Goal: Information Seeking & Learning: Find specific fact

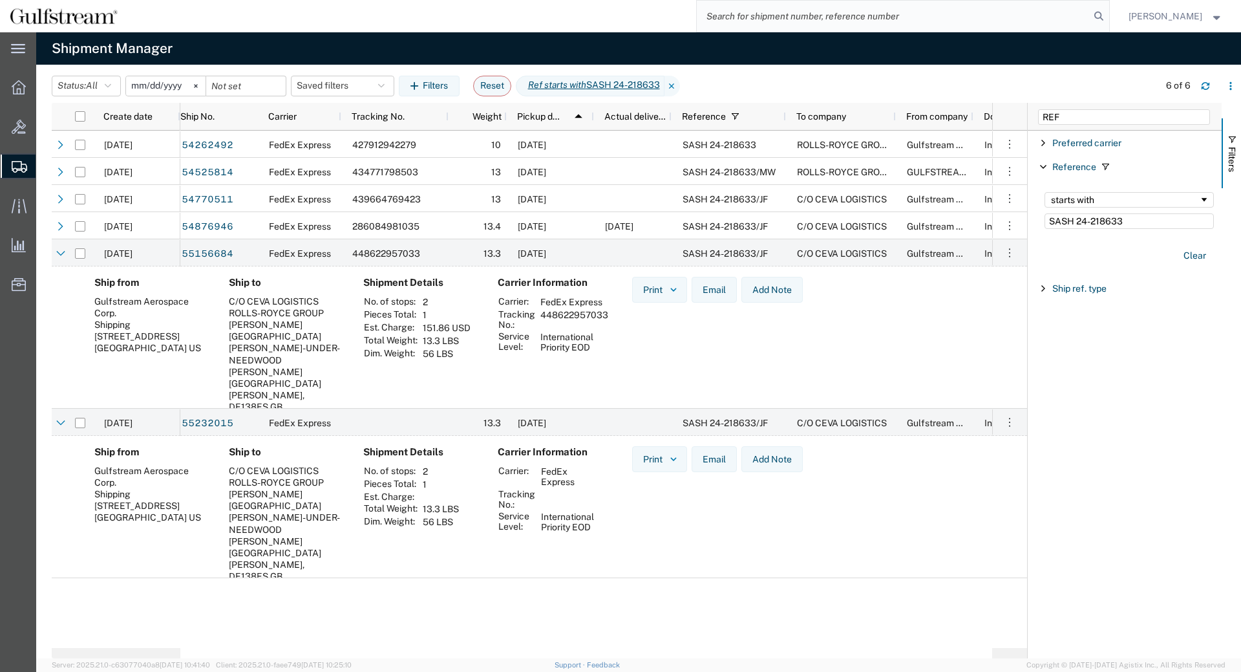
click at [1042, 26] on input "search" at bounding box center [893, 16] width 393 height 31
click at [1108, 19] on icon at bounding box center [1099, 16] width 18 height 18
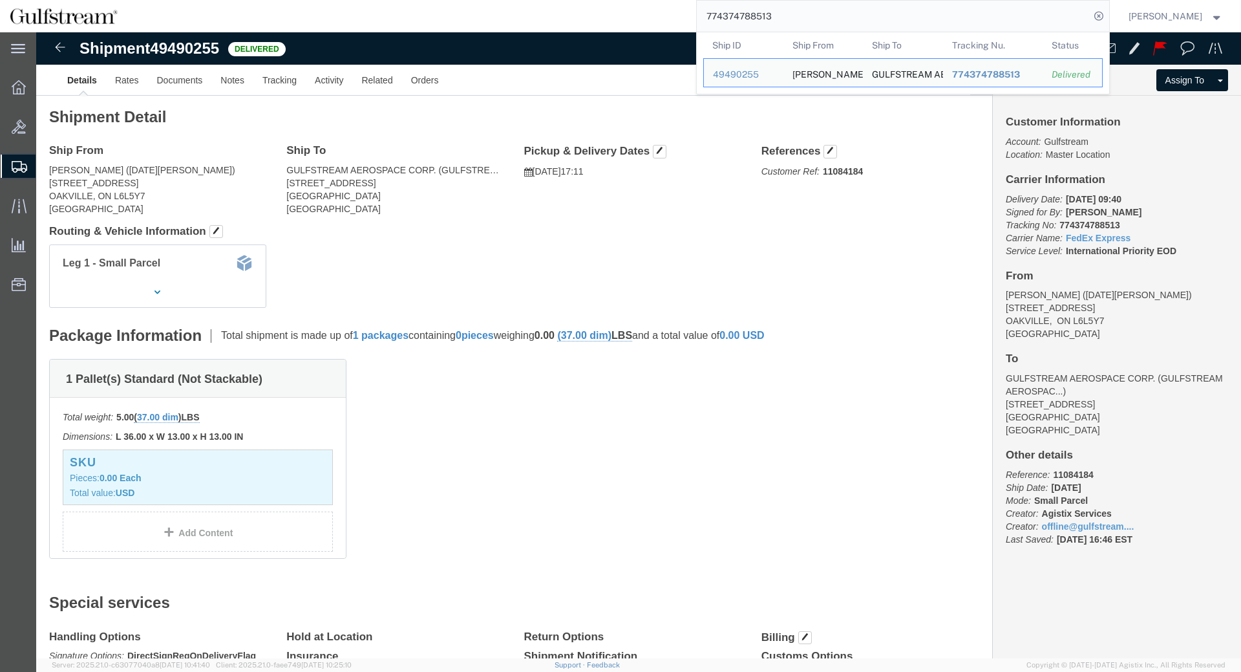
click at [759, 12] on input "774374788513" at bounding box center [893, 16] width 393 height 31
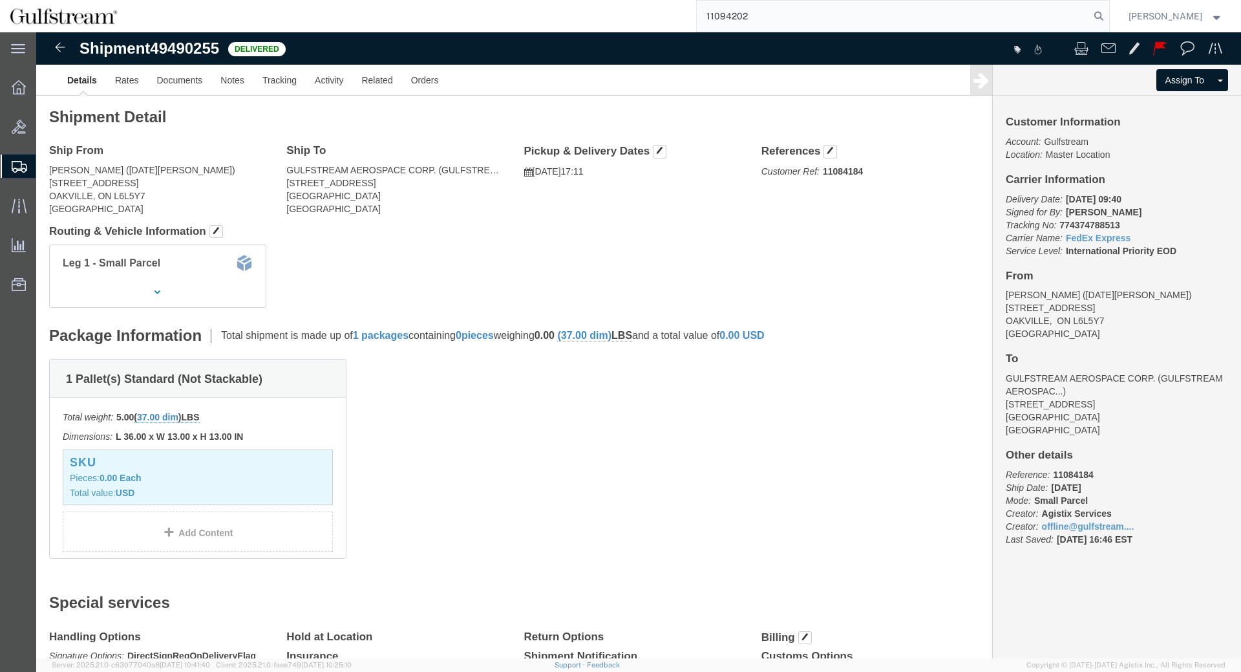
type input "11094202"
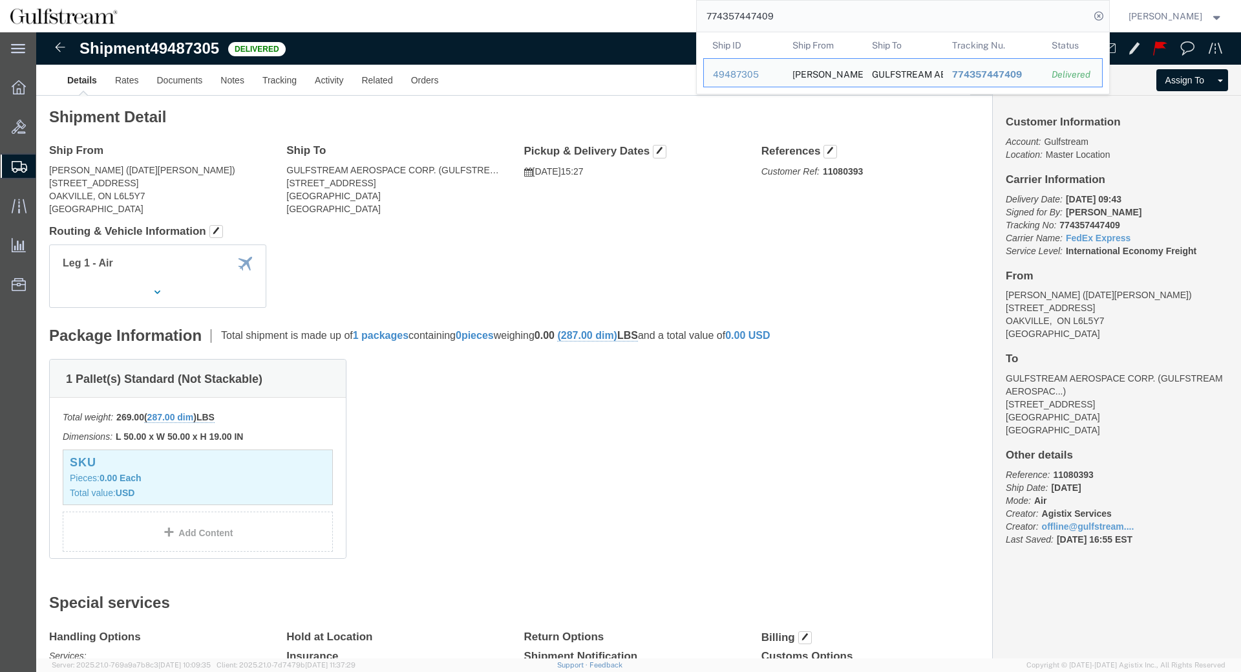
click b "11080393"
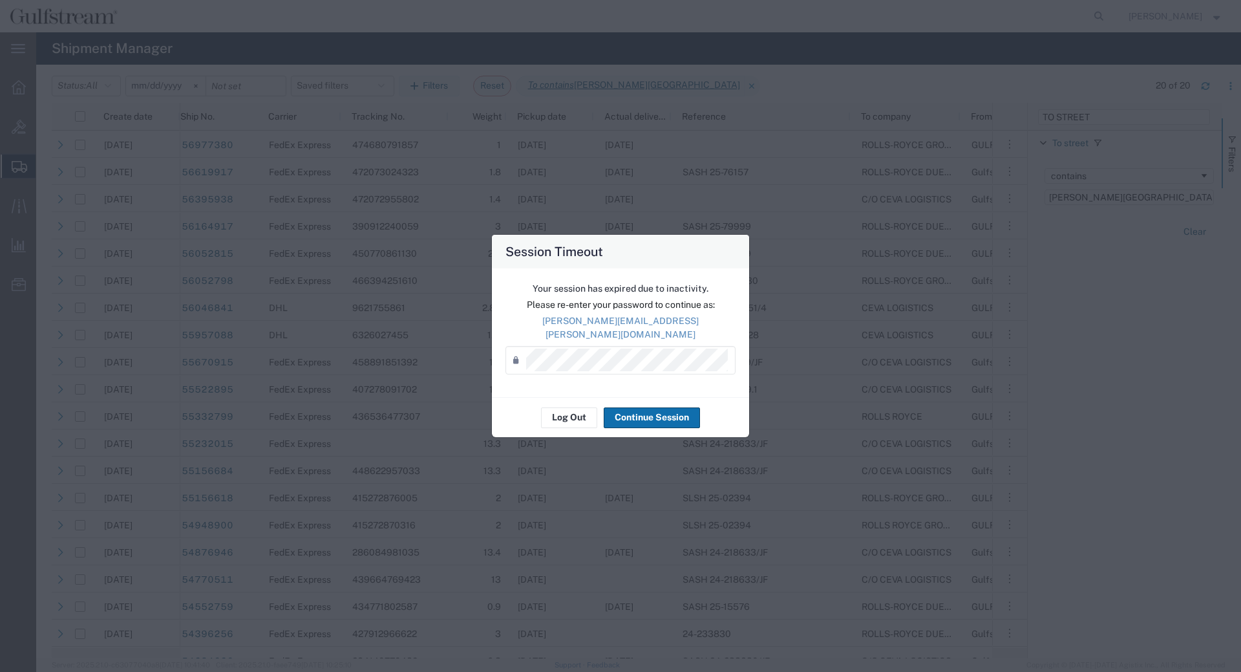
click at [686, 411] on button "Continue Session" at bounding box center [652, 417] width 96 height 21
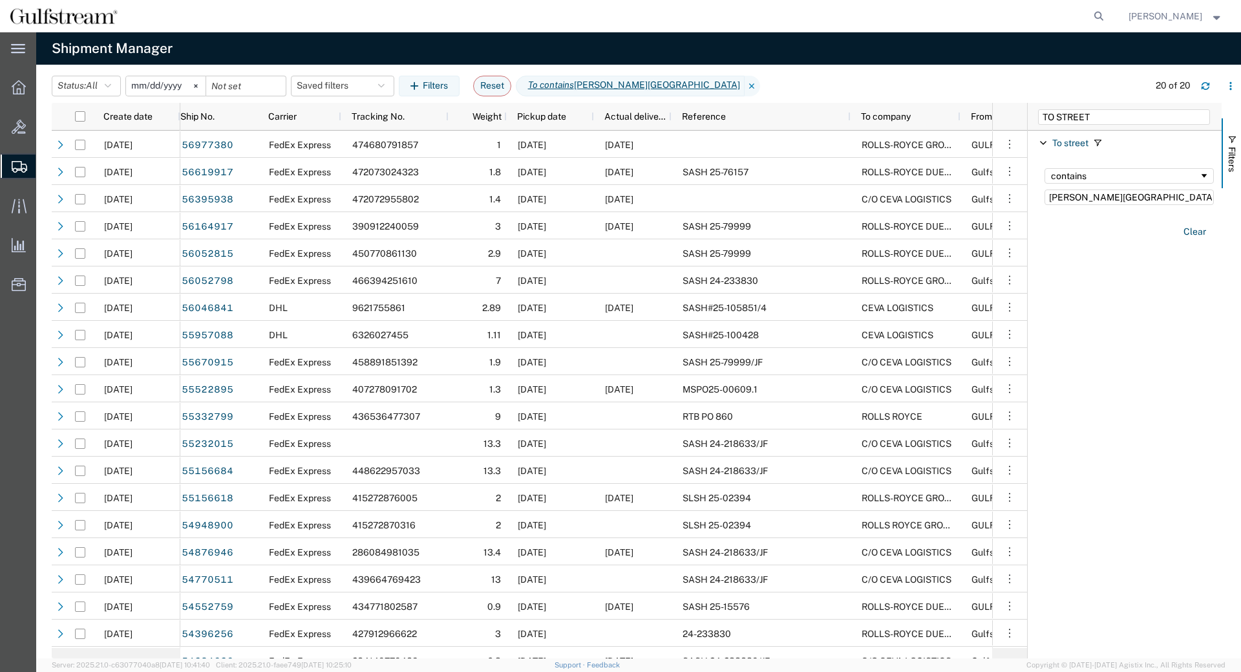
click at [1099, 16] on agx-global-search at bounding box center [903, 16] width 414 height 32
click at [1108, 8] on icon at bounding box center [1099, 16] width 18 height 18
click at [987, 30] on input "search" at bounding box center [893, 16] width 393 height 31
paste input "774132499061"
type input "774132499061"
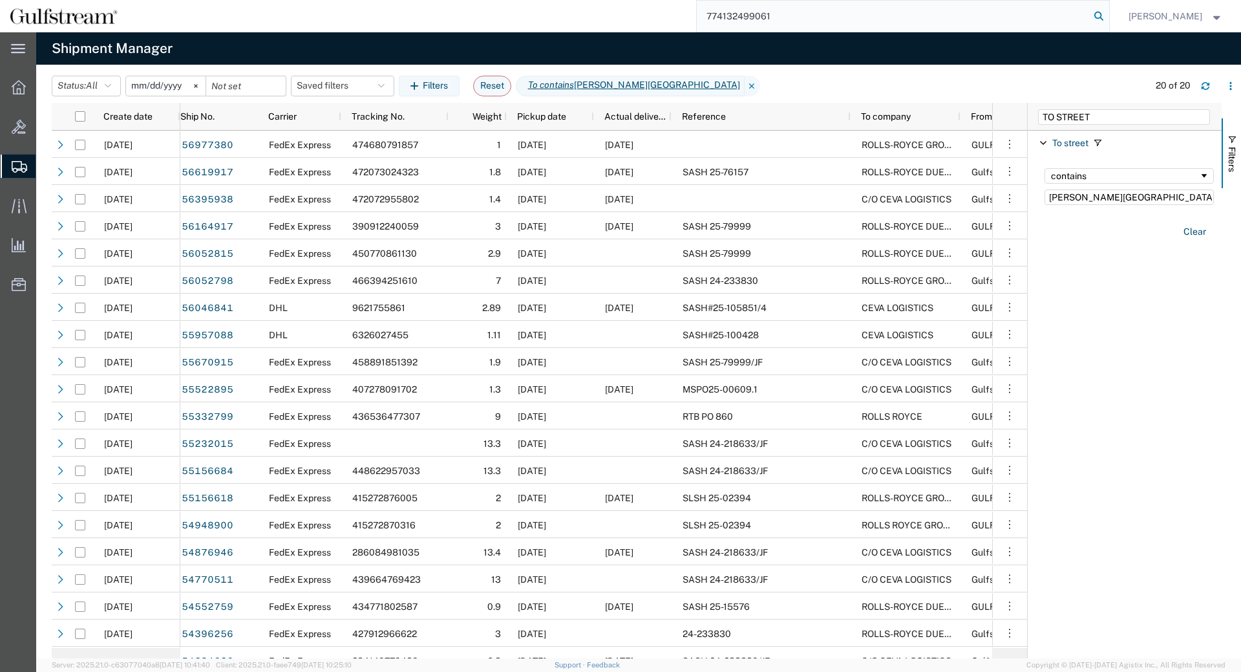
click at [1107, 20] on icon at bounding box center [1099, 16] width 18 height 18
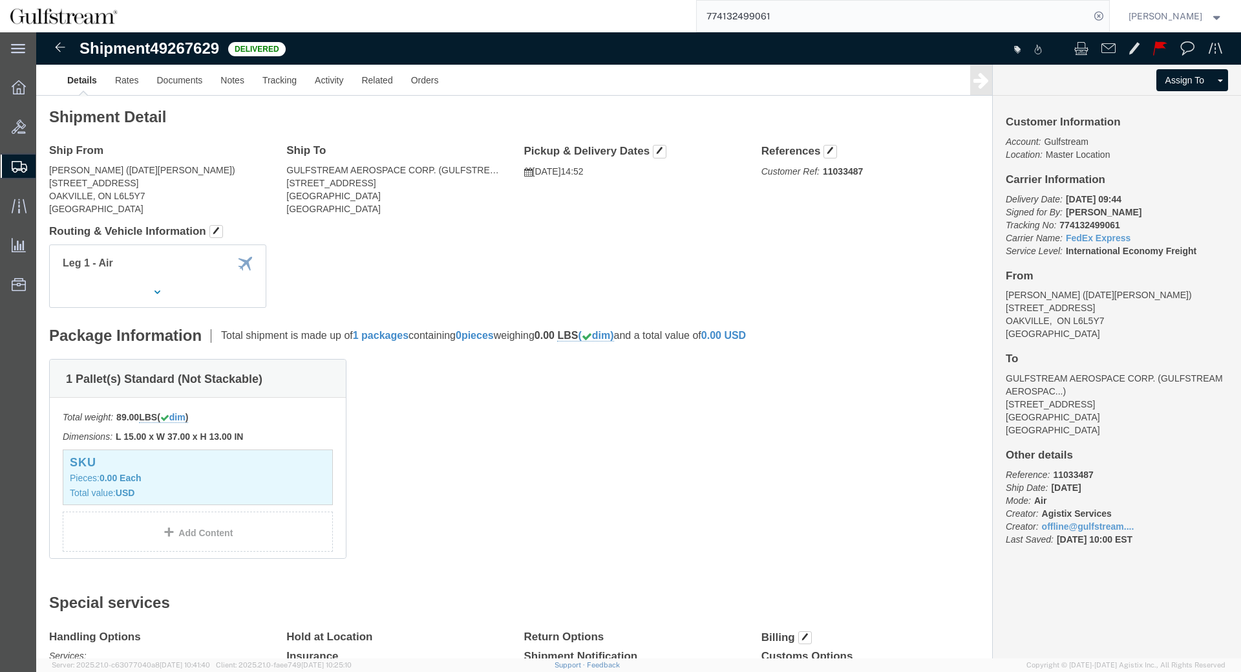
click b "11033487"
copy b "11033487"
click div "Shipment Detail Ship From Goodrich (Noel Bacungan) 1400 South Service Road OAKV…"
click b "11033487"
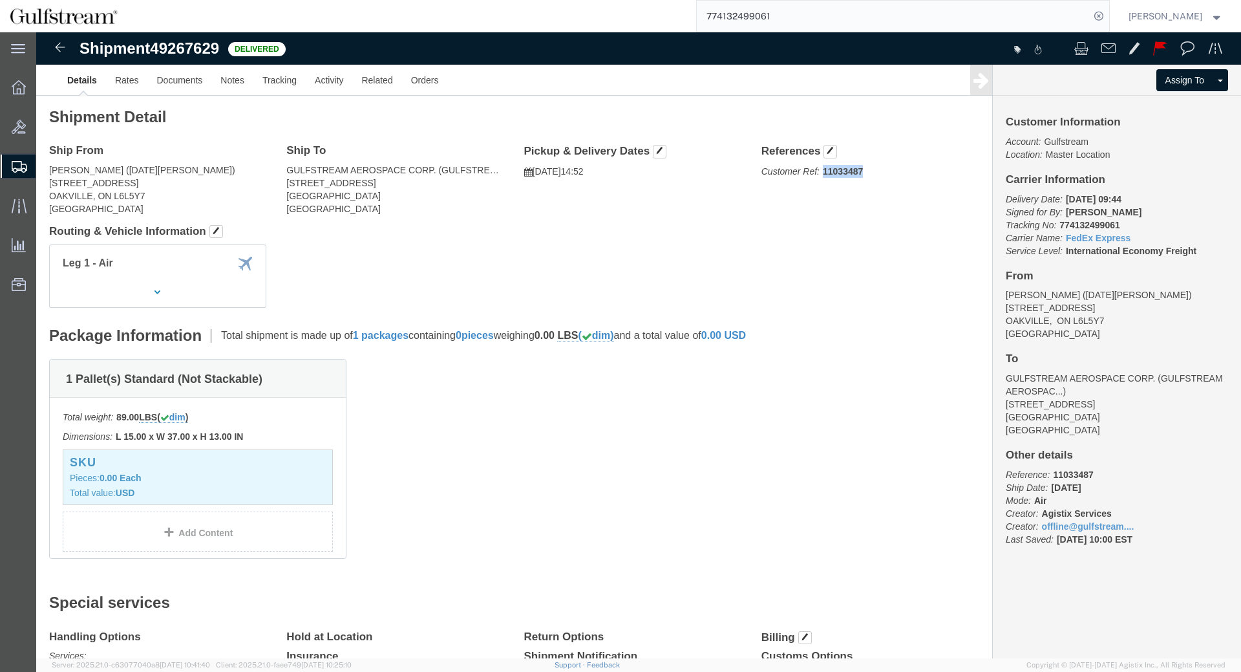
click b "11033487"
copy b "11033487"
click div "Shipment Detail Ship From Goodrich (Noel Bacungan) 1400 South Service Road OAKV…"
click span "Customer Ref: 11033487"
click b "11033487"
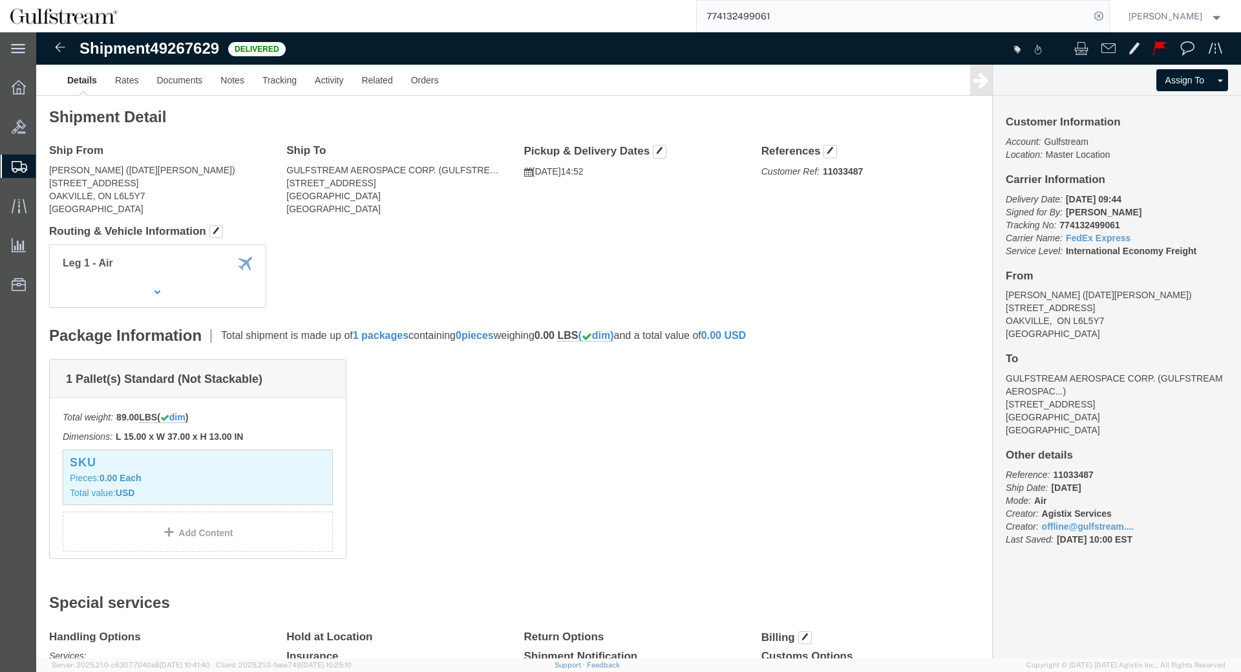
click b "11033487"
copy b "11033487"
click div "Ship From Goodrich (Noel Bacungan) 1400 South Service Road OAKVILLE, ON L6L5Y7 …"
